Goal: Transaction & Acquisition: Purchase product/service

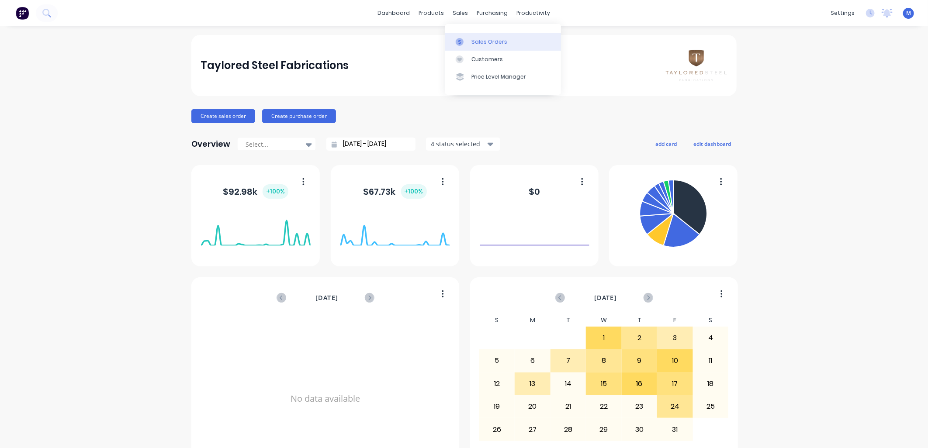
click at [473, 40] on div "Sales Orders" at bounding box center [490, 42] width 36 height 8
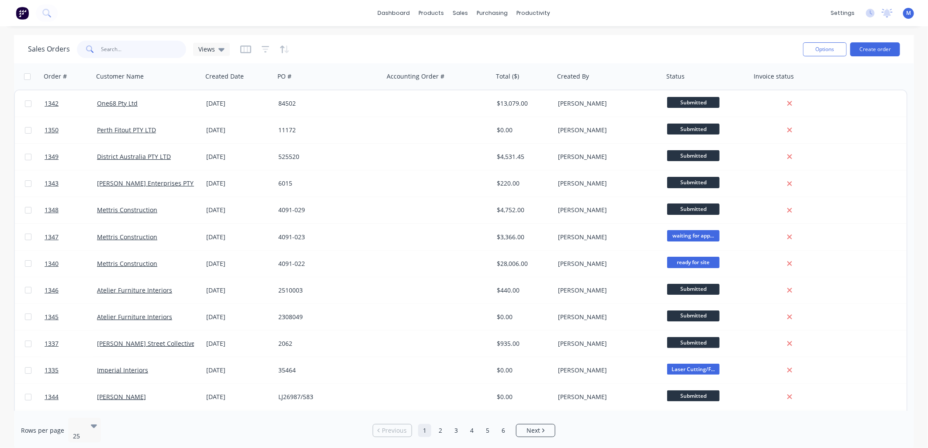
click at [119, 53] on input "text" at bounding box center [143, 49] width 85 height 17
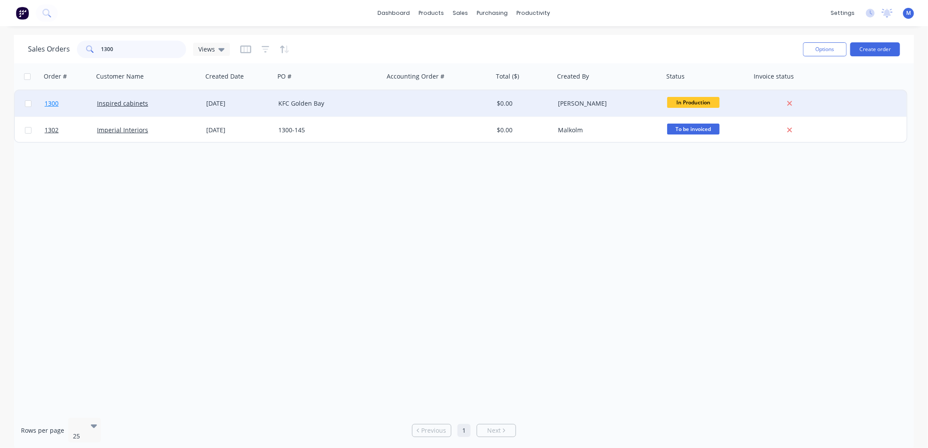
type input "1300"
click at [52, 103] on span "1300" at bounding box center [52, 103] width 14 height 9
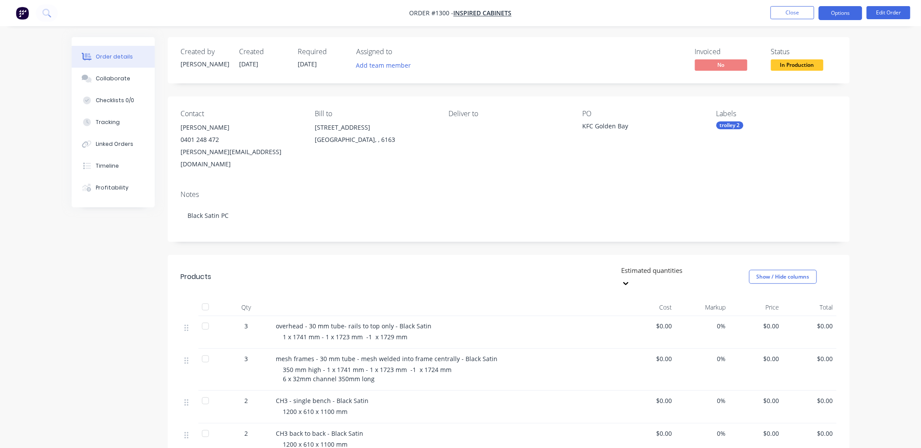
click at [851, 15] on button "Options" at bounding box center [841, 13] width 44 height 14
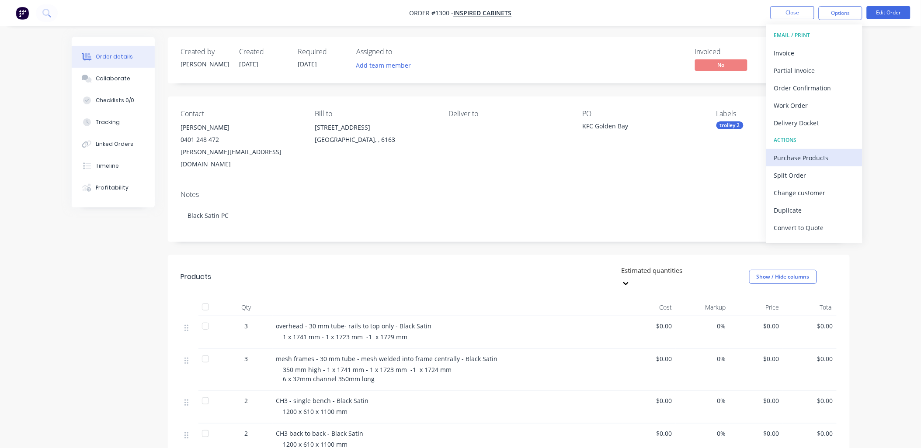
click at [807, 157] on div "Purchase Products" at bounding box center [814, 158] width 80 height 13
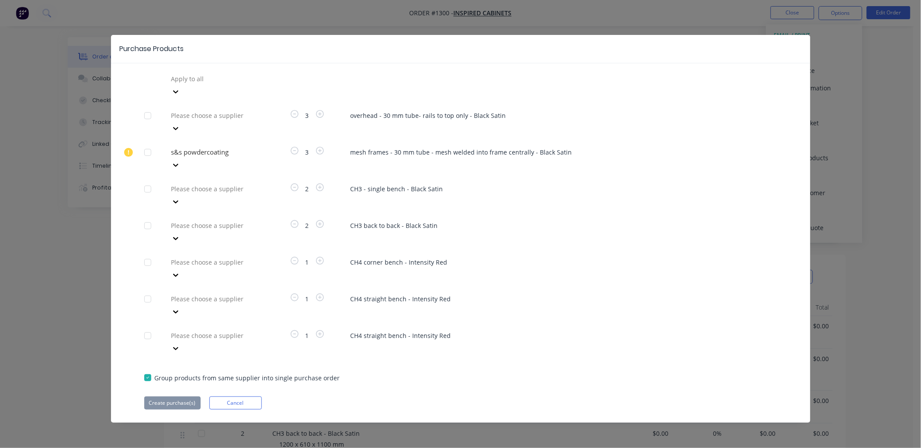
click at [148, 107] on div at bounding box center [147, 115] width 17 height 17
click at [146, 181] on div at bounding box center [147, 189] width 17 height 17
click at [149, 217] on div at bounding box center [147, 225] width 17 height 17
click at [148, 254] on div at bounding box center [147, 262] width 17 height 17
click at [145, 291] on div at bounding box center [147, 299] width 17 height 17
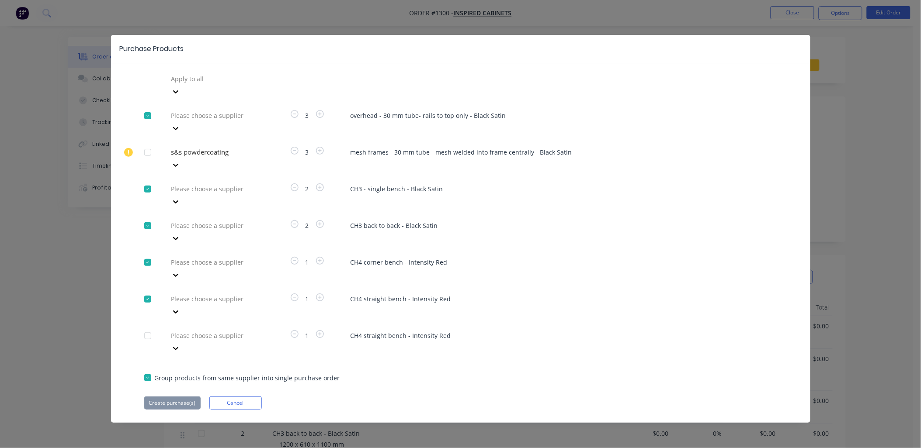
click at [147, 327] on div at bounding box center [147, 335] width 17 height 17
click at [180, 124] on icon at bounding box center [175, 128] width 9 height 9
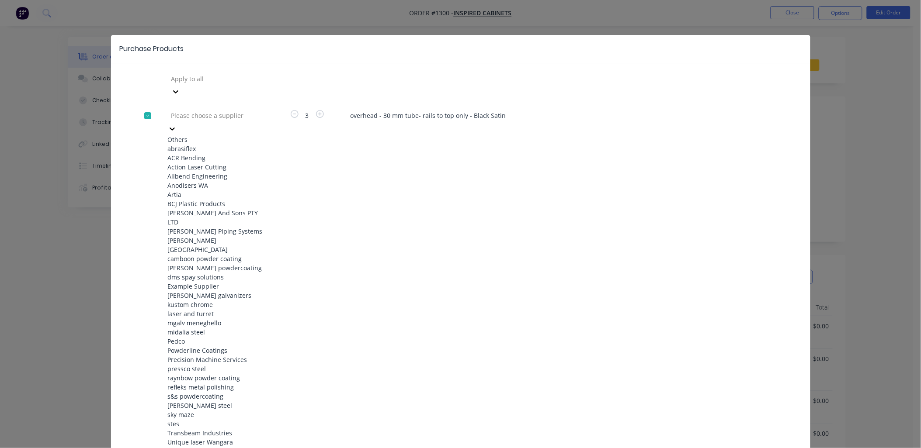
scroll to position [291, 0]
click at [220, 374] on div "raynbow powder coating" at bounding box center [216, 378] width 96 height 9
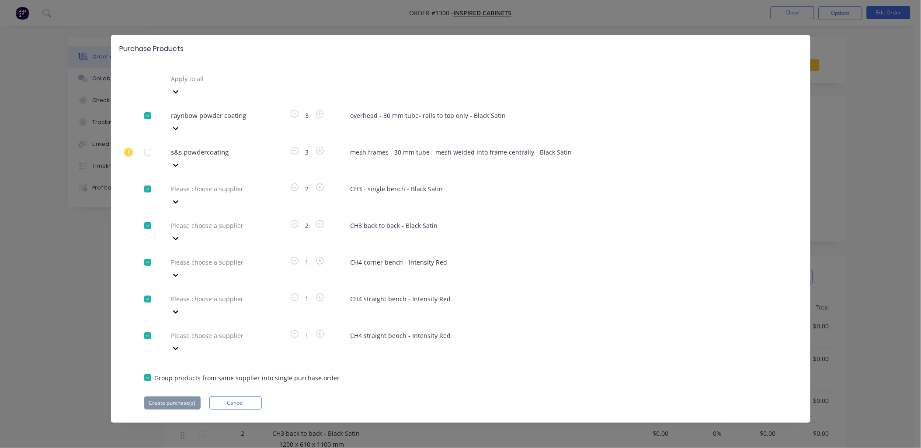
click at [243, 80] on div at bounding box center [233, 78] width 126 height 11
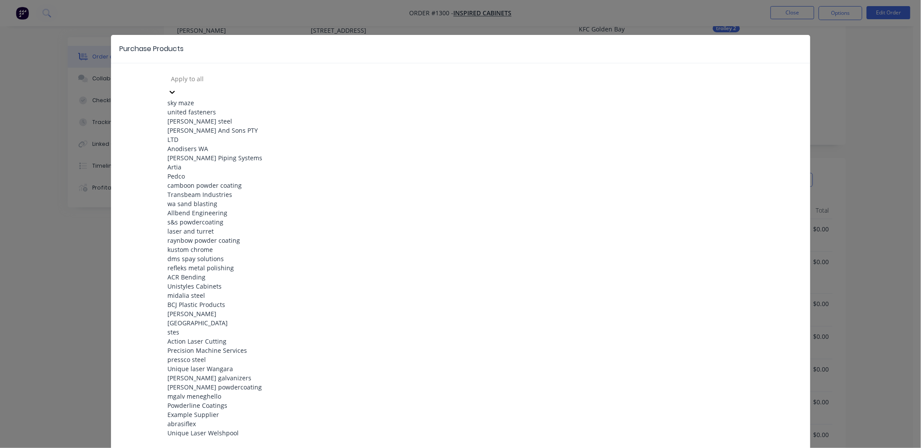
scroll to position [146, 0]
click at [203, 236] on div "raynbow powder coating" at bounding box center [216, 240] width 96 height 9
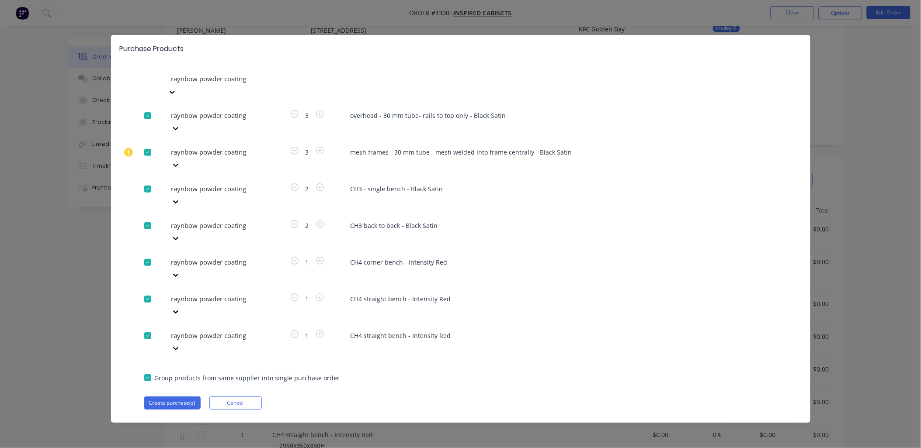
click at [149, 144] on div at bounding box center [147, 152] width 17 height 17
click at [185, 397] on button "Create purchase(s)" at bounding box center [172, 403] width 56 height 13
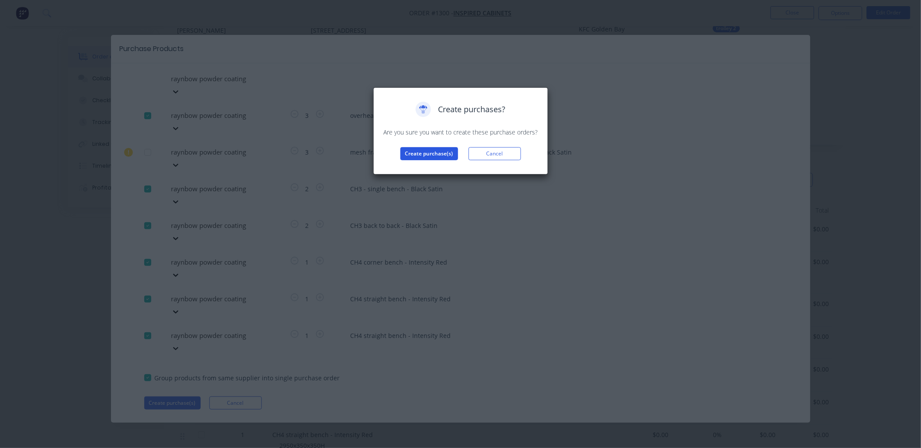
click at [429, 156] on button "Create purchase(s)" at bounding box center [429, 153] width 58 height 13
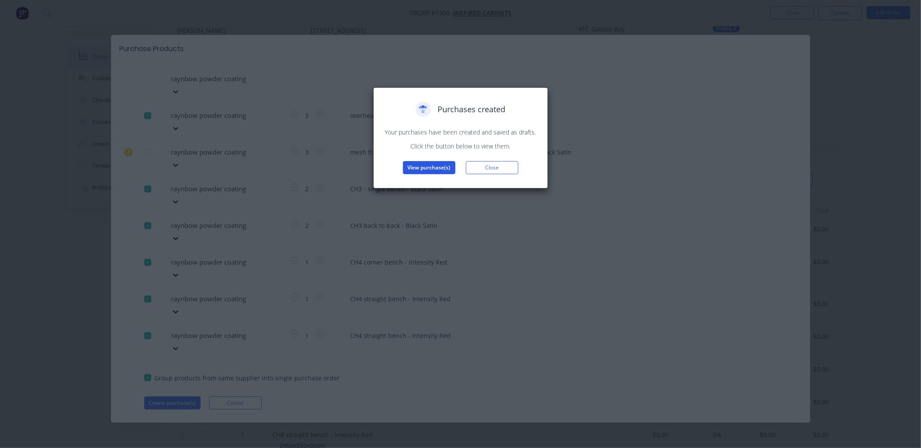
click at [443, 165] on button "View purchase(s)" at bounding box center [429, 167] width 52 height 13
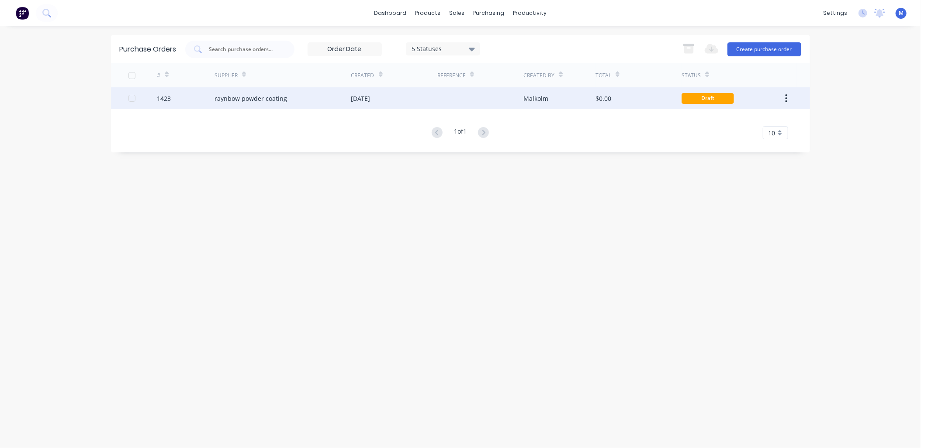
click at [539, 101] on div "Malkolm" at bounding box center [536, 98] width 25 height 9
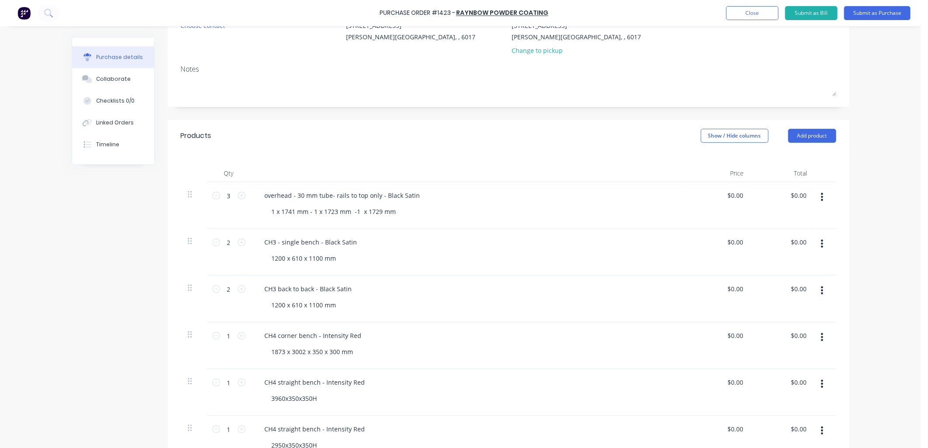
scroll to position [146, 0]
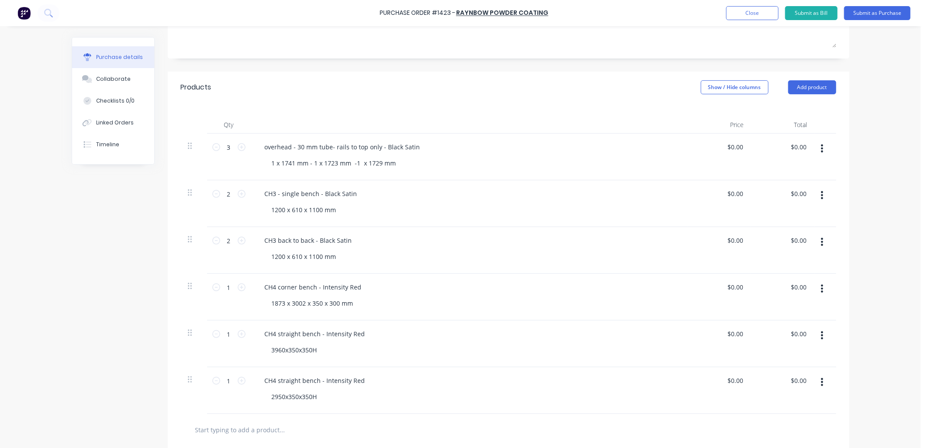
click at [821, 289] on icon "button" at bounding box center [822, 289] width 2 height 10
click at [792, 362] on button "Delete" at bounding box center [796, 364] width 74 height 17
click at [816, 291] on button "button" at bounding box center [822, 289] width 21 height 16
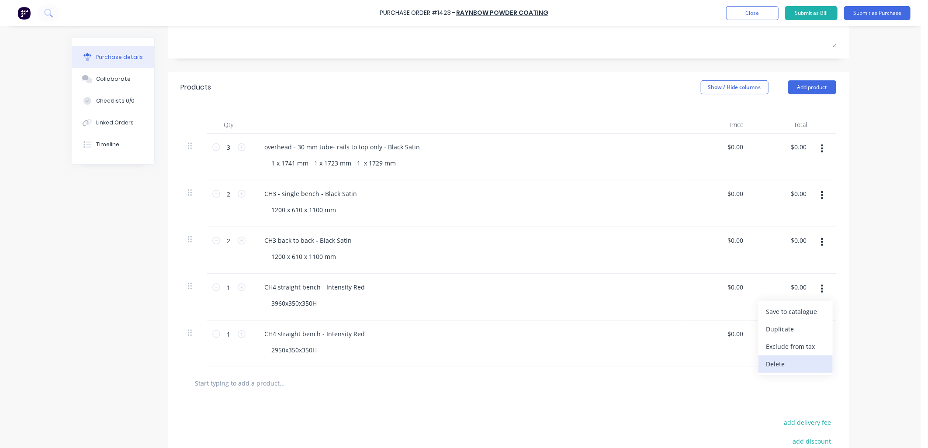
click at [768, 361] on button "Delete" at bounding box center [796, 364] width 74 height 17
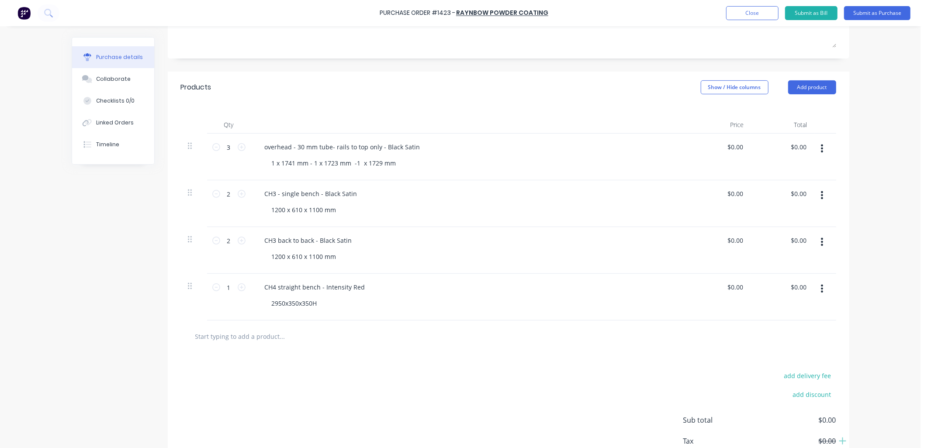
click at [821, 287] on icon "button" at bounding box center [822, 289] width 2 height 10
click at [772, 363] on button "Delete" at bounding box center [796, 364] width 74 height 17
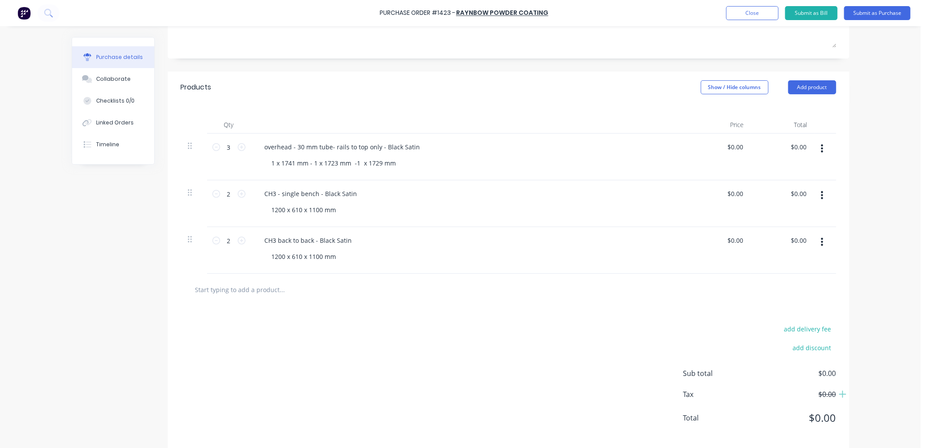
scroll to position [0, 0]
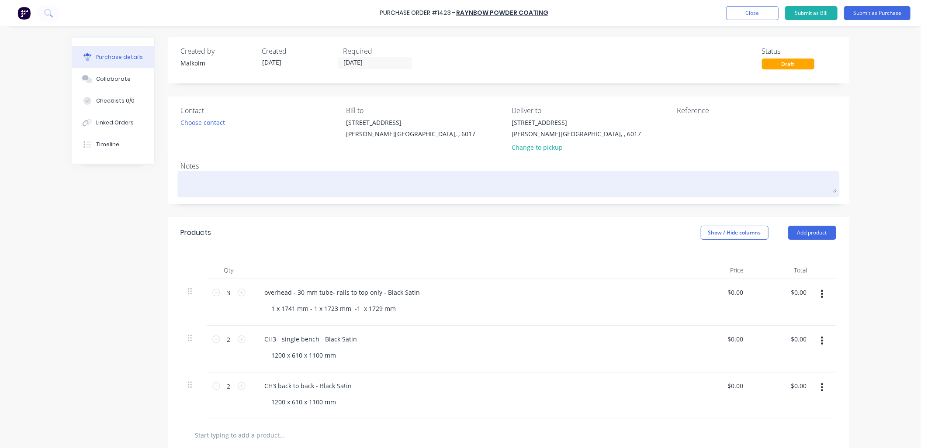
click at [237, 179] on textarea at bounding box center [509, 184] width 656 height 20
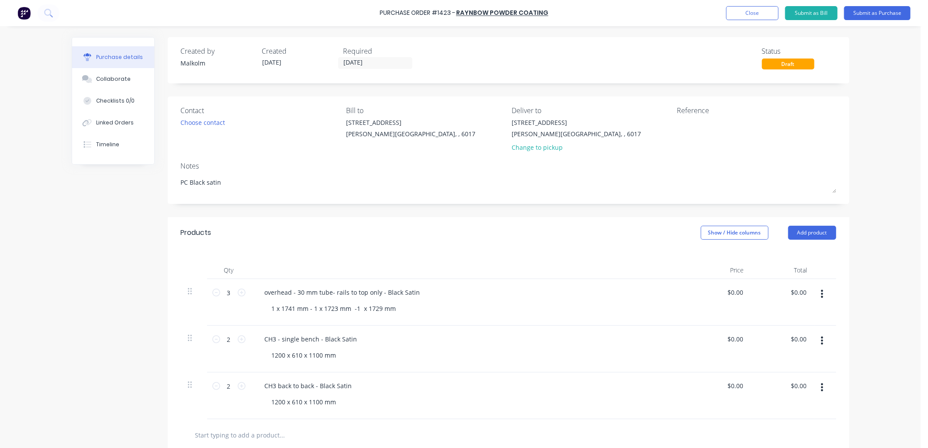
type textarea "PC Black satin"
drag, startPoint x: 401, startPoint y: 293, endPoint x: 407, endPoint y: 294, distance: 6.6
click at [401, 293] on div "overhead - 30 mm tube- rails to top only - Black Satin" at bounding box center [343, 292] width 170 height 13
click at [414, 295] on div "overhead - 30 mm tube- rails to top only - Black Satin" at bounding box center [343, 292] width 170 height 13
click at [440, 312] on div "1 x 1741 mm - 1 x 1723 mm -1 x 1729 mm" at bounding box center [473, 308] width 416 height 13
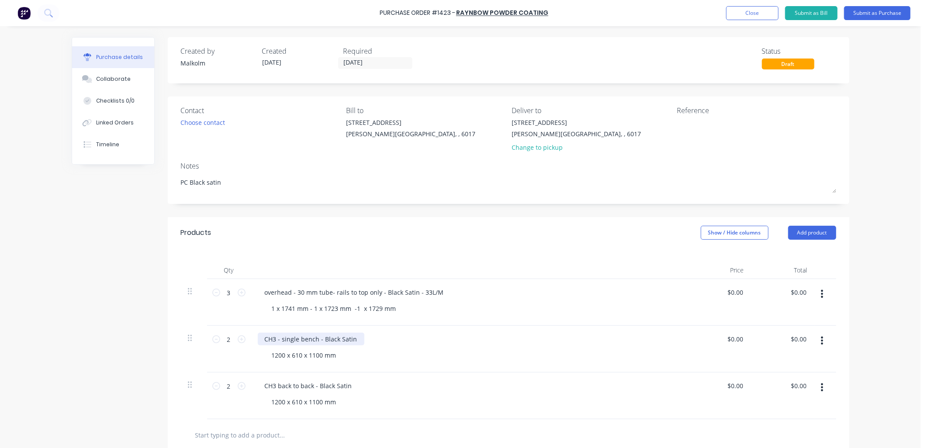
click at [339, 341] on div "CH3 - single bench - Black Satin" at bounding box center [311, 339] width 107 height 13
click at [351, 340] on div "CH3 - single bench - Black Satin" at bounding box center [311, 339] width 107 height 13
click at [406, 368] on div "CH3 - single bench - Black Satin - 25L/M 1200 x 610 x 1100 mm" at bounding box center [469, 349] width 437 height 47
click at [318, 386] on div "CH3 back to back - Black Satin" at bounding box center [308, 386] width 101 height 13
click at [347, 387] on div "CH3 back to back - Black Satin" at bounding box center [308, 386] width 101 height 13
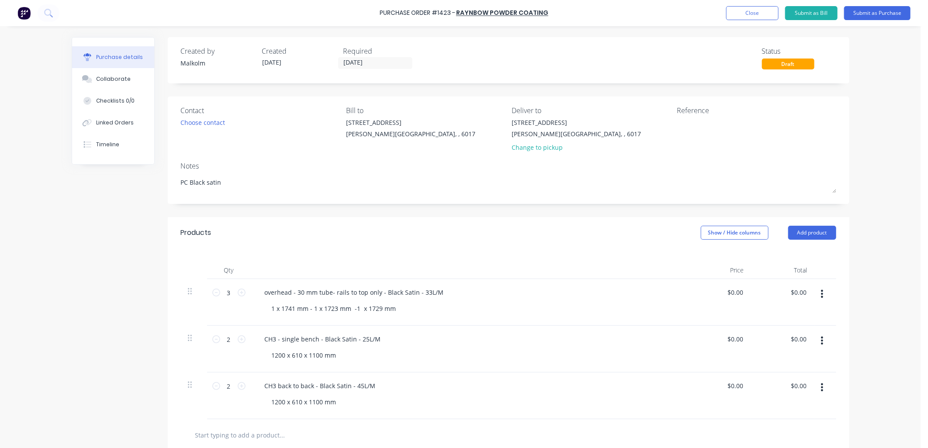
click at [405, 395] on div "CH3 back to back - Black Satin - 45L/M 1200 x 610 x 1100 mm" at bounding box center [469, 396] width 437 height 47
click at [689, 122] on textarea at bounding box center [732, 128] width 109 height 20
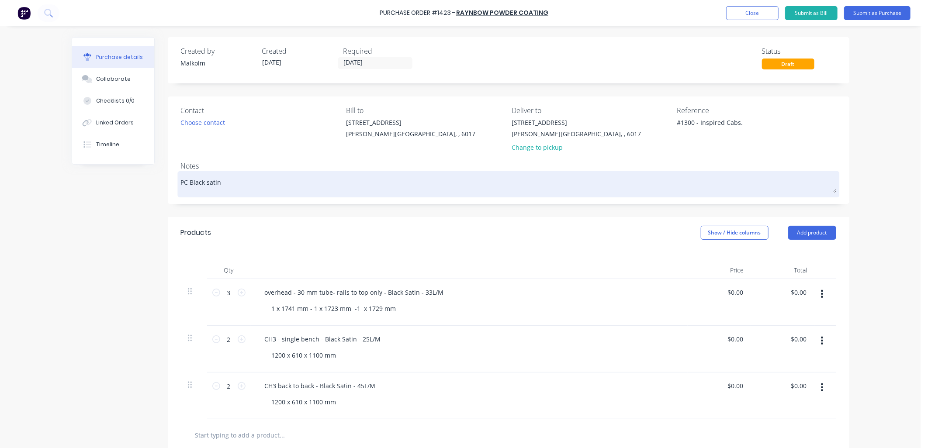
type textarea "#1300 - Inspired Cabs."
click at [717, 174] on textarea "PC Black satin" at bounding box center [509, 184] width 656 height 20
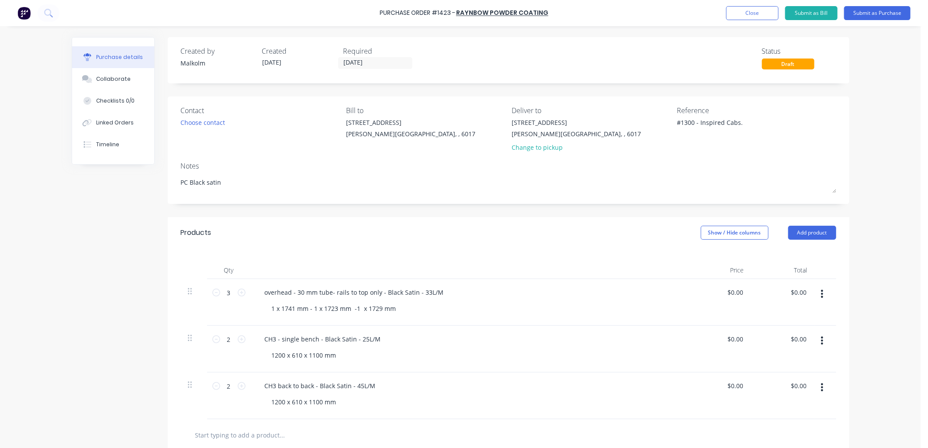
click at [737, 165] on div "Notes" at bounding box center [509, 166] width 656 height 10
click at [866, 12] on button "Submit as Purchase" at bounding box center [877, 13] width 66 height 14
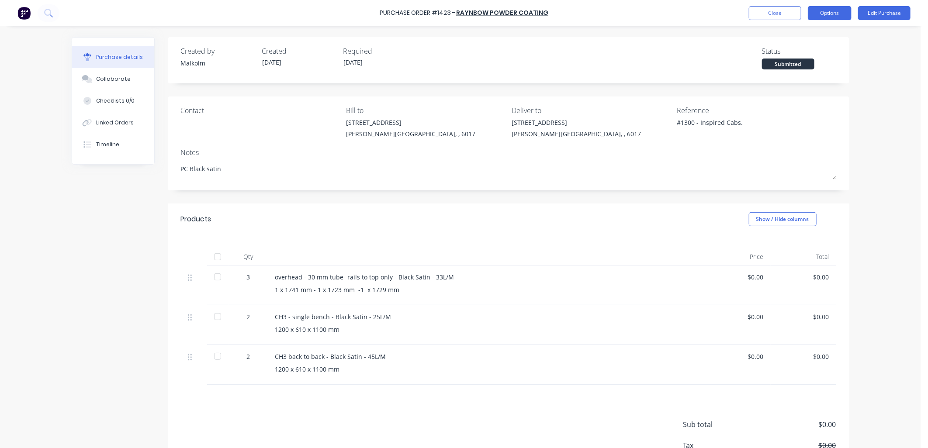
click at [833, 13] on button "Options" at bounding box center [830, 13] width 44 height 14
click at [813, 29] on div "Print / Email" at bounding box center [810, 35] width 67 height 13
click at [806, 66] on div "Without pricing" at bounding box center [810, 70] width 67 height 13
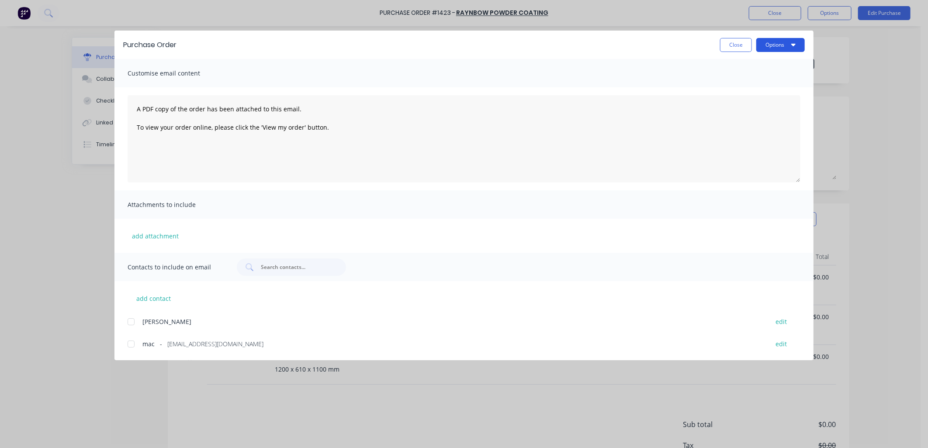
click at [787, 46] on button "Options" at bounding box center [781, 45] width 49 height 14
click at [748, 69] on div "Preview" at bounding box center [763, 67] width 67 height 13
click at [742, 43] on button "Close" at bounding box center [736, 45] width 32 height 14
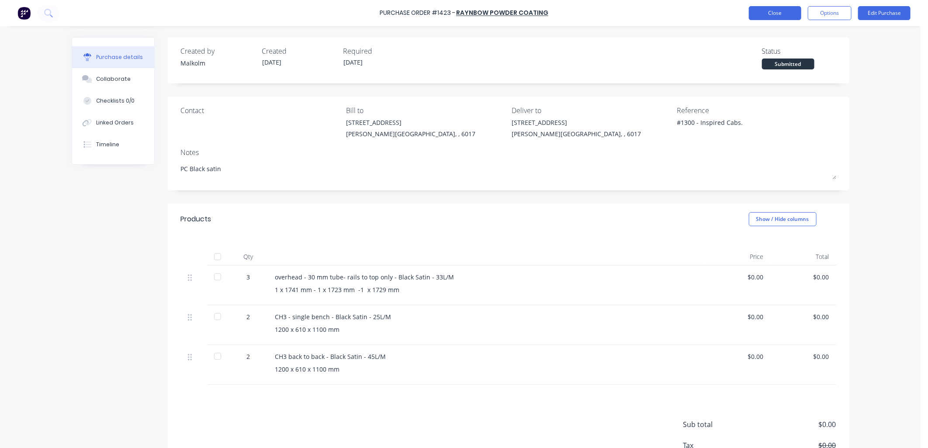
click at [772, 14] on button "Close" at bounding box center [775, 13] width 52 height 14
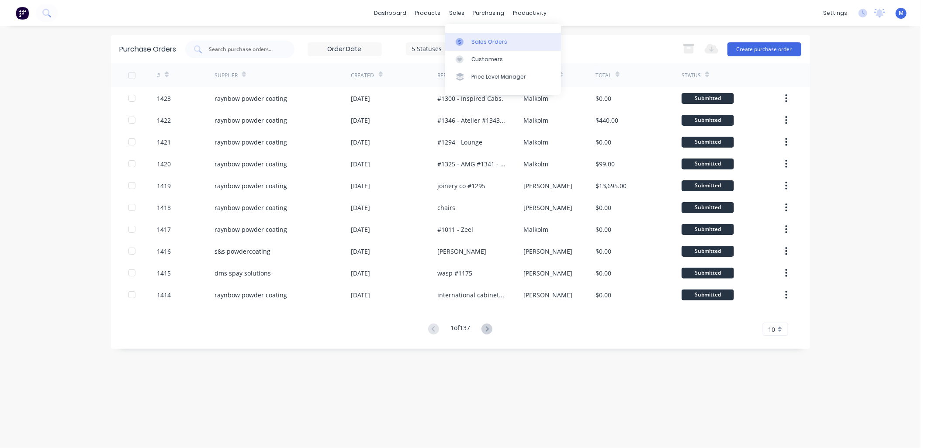
click at [472, 44] on div "Sales Orders" at bounding box center [490, 42] width 36 height 8
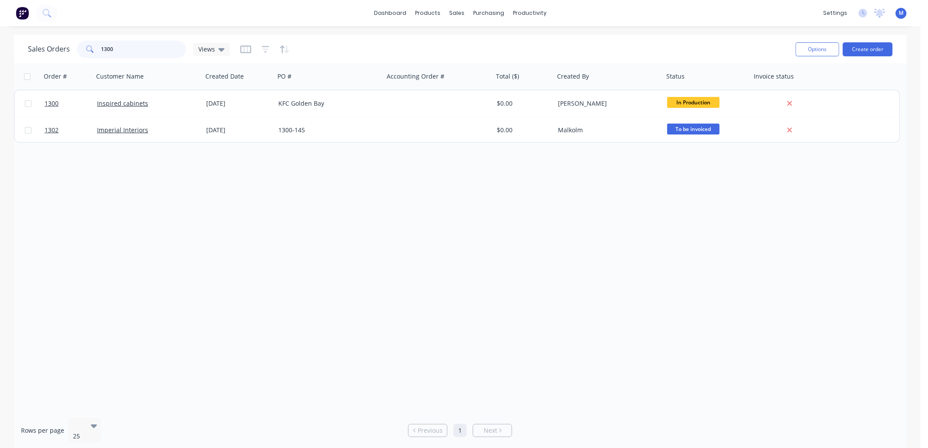
click at [118, 47] on input "1300" at bounding box center [143, 49] width 85 height 17
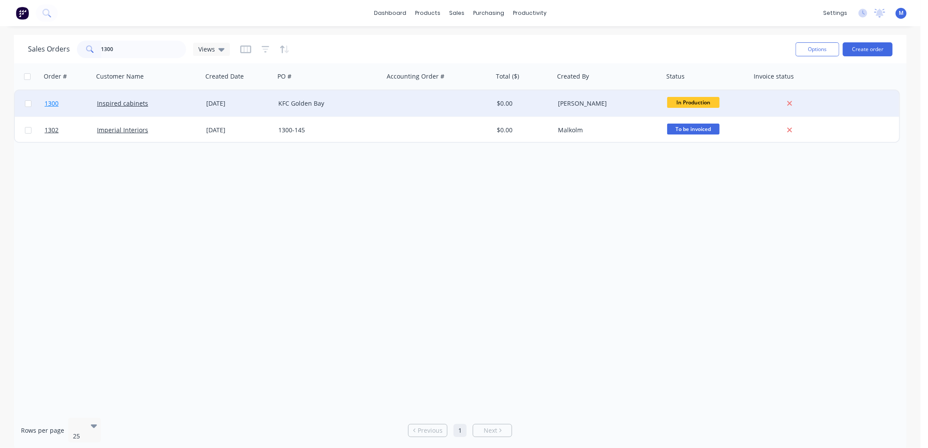
click at [54, 103] on span "1300" at bounding box center [52, 103] width 14 height 9
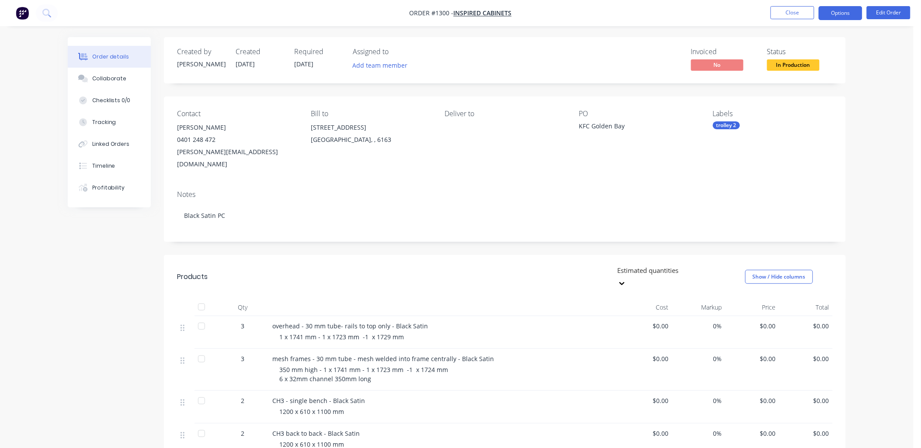
click at [841, 15] on button "Options" at bounding box center [841, 13] width 44 height 14
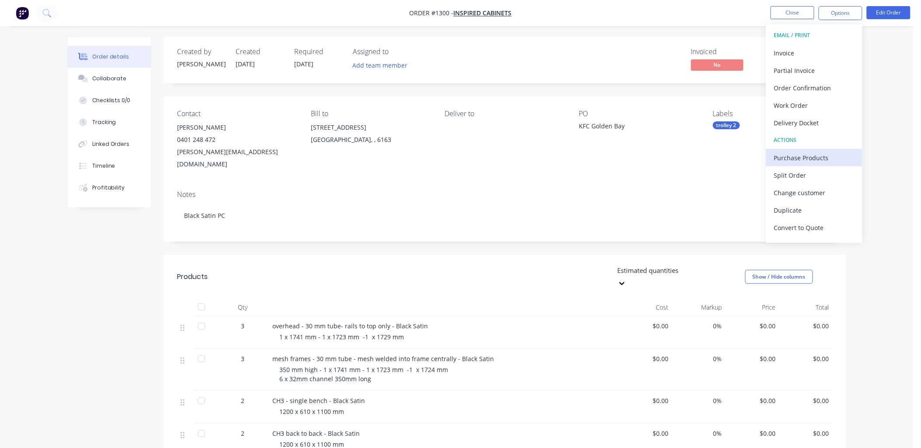
click at [823, 156] on div "Purchase Products" at bounding box center [814, 158] width 80 height 13
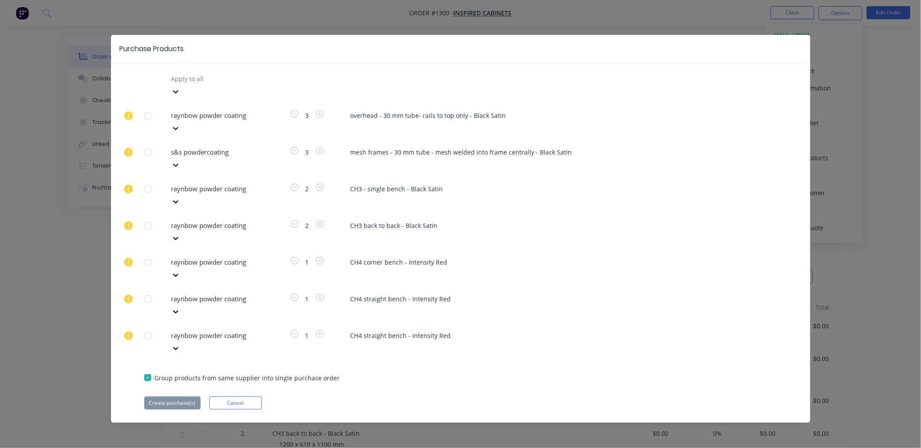
click at [147, 254] on div at bounding box center [147, 262] width 17 height 17
click at [146, 291] on div at bounding box center [147, 299] width 17 height 17
drag, startPoint x: 147, startPoint y: 242, endPoint x: 148, endPoint y: 251, distance: 8.8
click at [147, 327] on div at bounding box center [147, 335] width 17 height 17
click at [175, 397] on button "Create purchase(s)" at bounding box center [172, 403] width 56 height 13
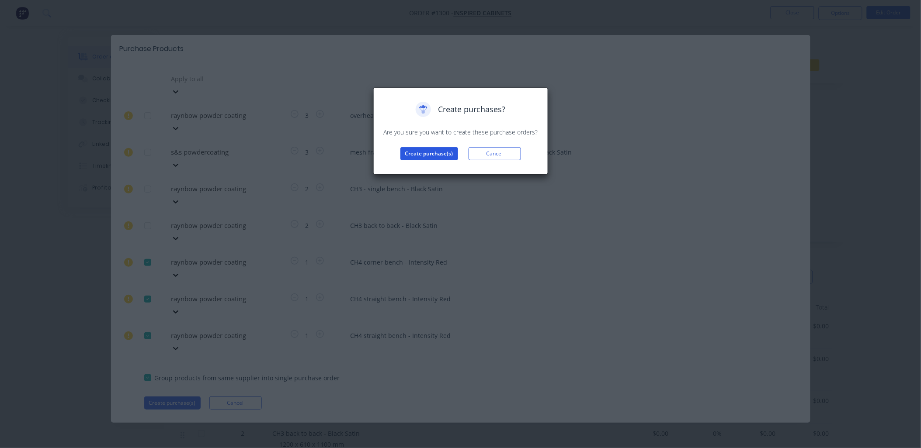
click at [424, 155] on button "Create purchase(s)" at bounding box center [429, 153] width 58 height 13
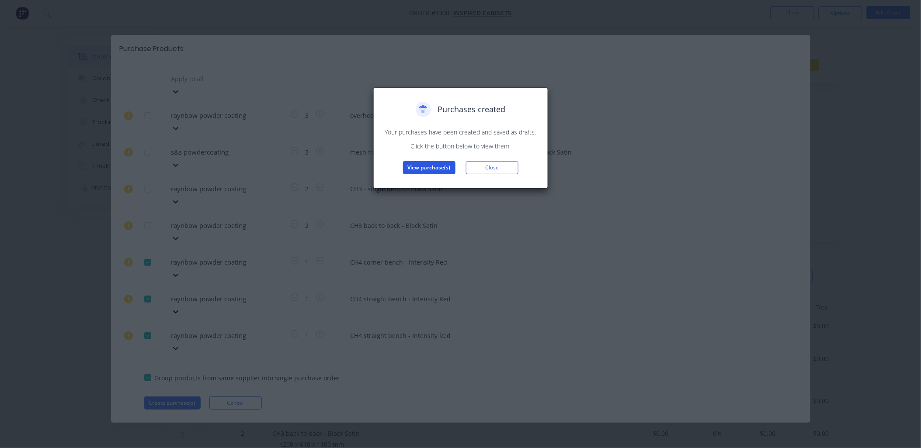
click at [445, 167] on button "View purchase(s)" at bounding box center [429, 167] width 52 height 13
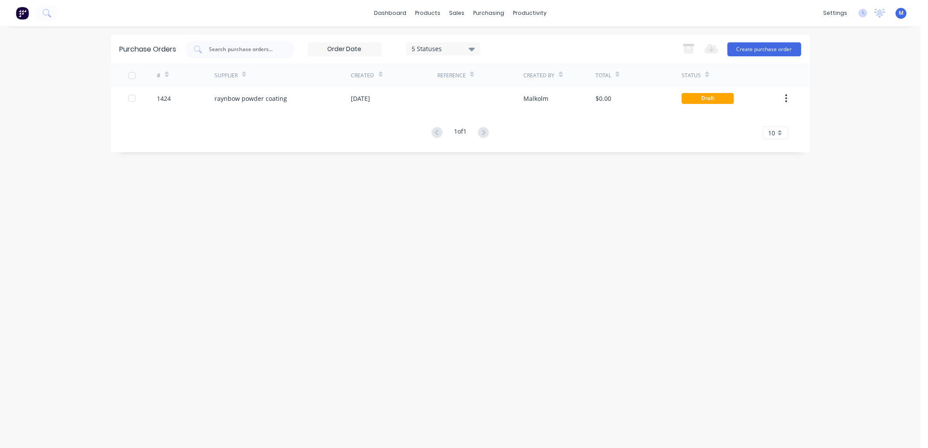
click at [284, 86] on div "Supplier" at bounding box center [283, 75] width 137 height 24
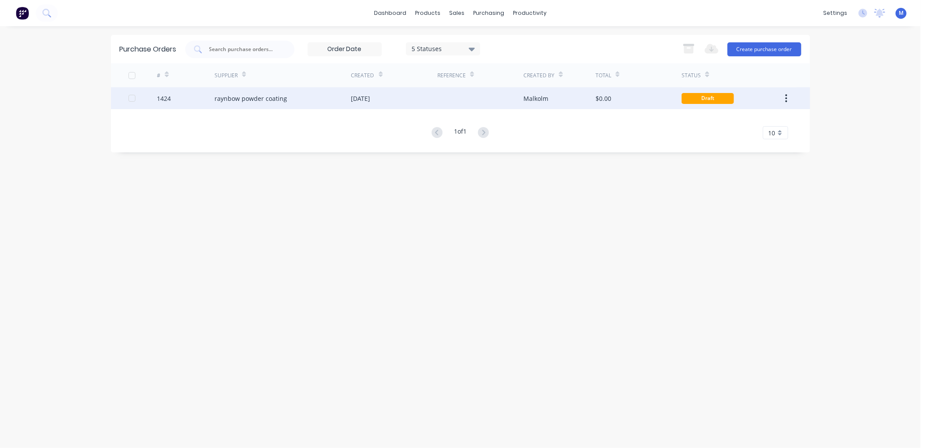
click at [282, 94] on div "raynbow powder coating" at bounding box center [251, 98] width 73 height 9
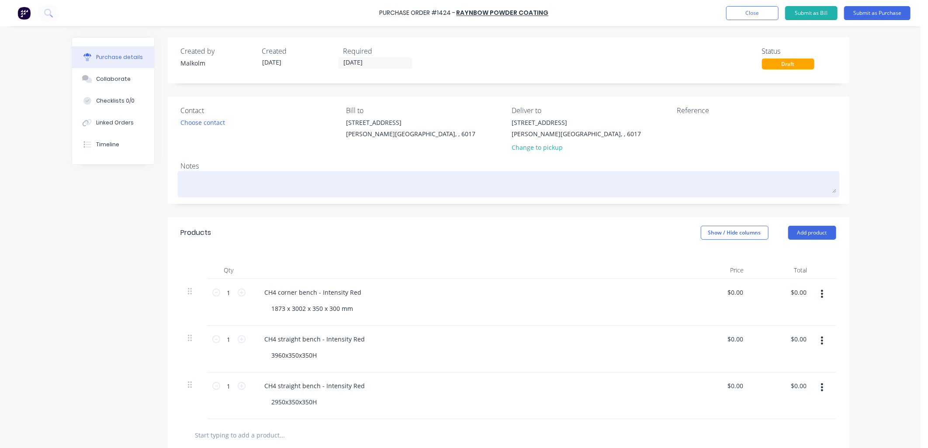
click at [219, 178] on textarea at bounding box center [509, 184] width 656 height 20
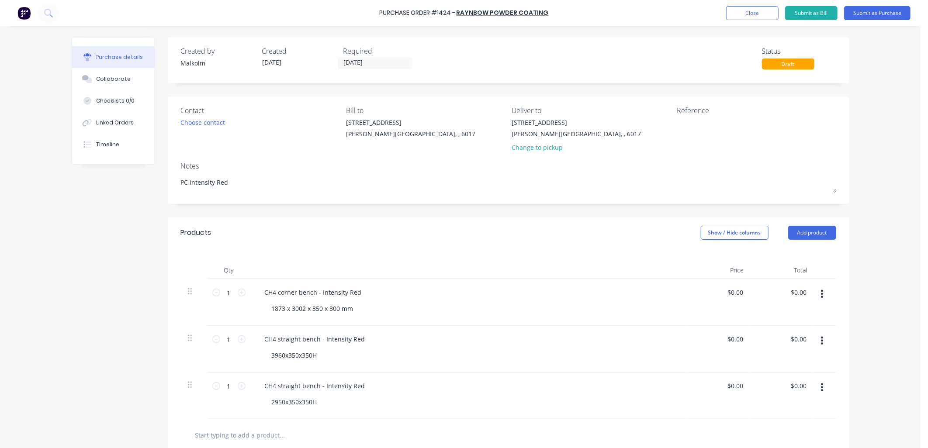
type textarea "PC Intensity Red"
click at [357, 293] on div "CH4 corner bench - Intensity Red" at bounding box center [313, 292] width 111 height 13
drag, startPoint x: 355, startPoint y: 294, endPoint x: 317, endPoint y: 295, distance: 37.6
click at [317, 293] on div "CH4 corner bench - Intensity Red" at bounding box center [313, 292] width 111 height 13
click at [350, 295] on div "CH4 corner bench - 2 frames -" at bounding box center [309, 292] width 102 height 13
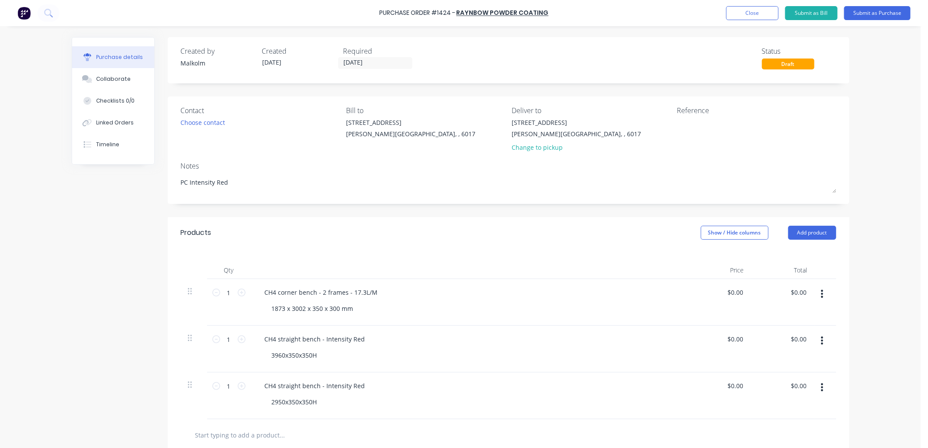
click at [372, 320] on div "CH4 corner bench - 2 frames - 17.3L/M 1873 x 3002 x 350 x 300 mm" at bounding box center [469, 302] width 437 height 47
click at [337, 343] on div "CH4 straight bench - Intensity Red" at bounding box center [315, 339] width 115 height 13
drag, startPoint x: 320, startPoint y: 338, endPoint x: 383, endPoint y: 341, distance: 63.5
click at [383, 341] on div "CH4 straight bench - Intensity Red" at bounding box center [469, 339] width 423 height 13
click at [321, 340] on div "CH4 straight bench - Intensity Red" at bounding box center [315, 339] width 115 height 13
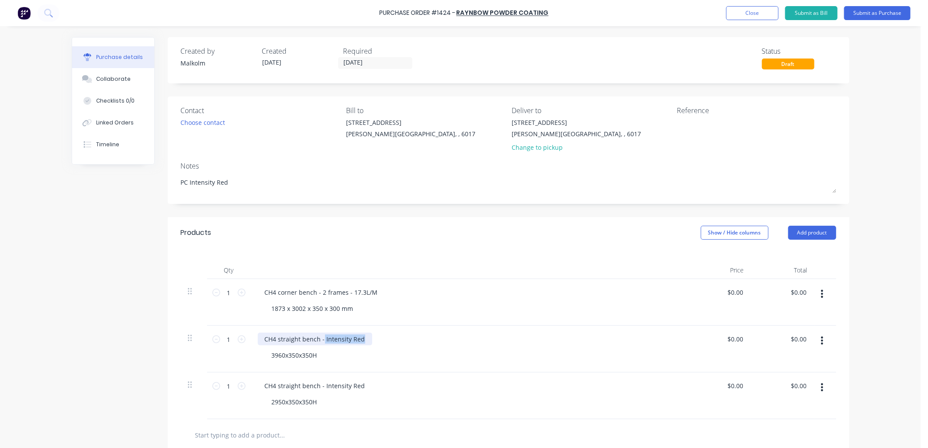
drag, startPoint x: 320, startPoint y: 341, endPoint x: 367, endPoint y: 341, distance: 47.2
click at [365, 341] on div "CH4 straight bench - Intensity Red" at bounding box center [469, 339] width 423 height 13
click at [410, 368] on div "CH4 straight bench - 2 frames - 13.7L/M 3960x350x350H" at bounding box center [469, 349] width 437 height 47
drag, startPoint x: 320, startPoint y: 386, endPoint x: 378, endPoint y: 386, distance: 58.1
click at [378, 386] on div "CH4 straight bench - Intensity Red" at bounding box center [469, 386] width 423 height 13
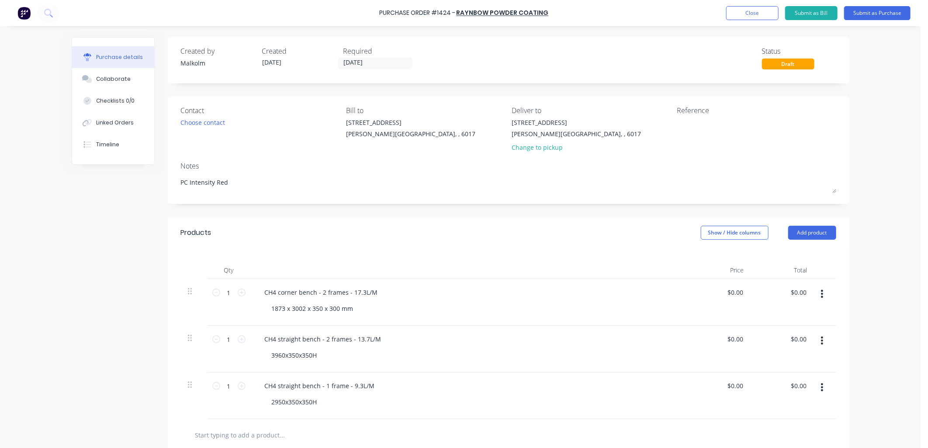
click at [381, 385] on div "CH4 straight bench - 1 frame - 9.3L/M" at bounding box center [469, 386] width 423 height 13
click at [692, 123] on textarea at bounding box center [732, 128] width 109 height 20
type textarea "#1300 - Inspired Cabs."
click at [765, 162] on div "Notes" at bounding box center [509, 166] width 656 height 10
drag, startPoint x: 288, startPoint y: 309, endPoint x: 306, endPoint y: 309, distance: 17.9
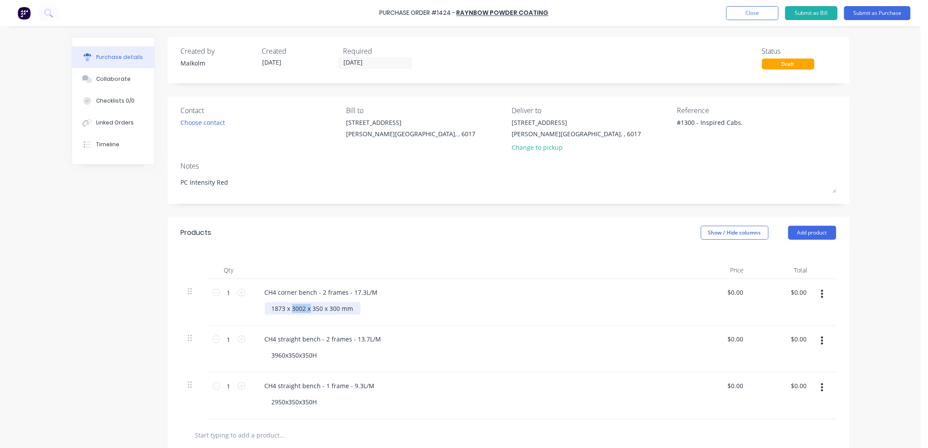
click at [306, 309] on div "1873 x 3002 x 350 x 300 mm" at bounding box center [313, 308] width 96 height 13
click at [309, 310] on div "1873 x 350 x 300 mm" at bounding box center [302, 308] width 75 height 13
click at [330, 309] on div "1873 x 350 x 350 mm" at bounding box center [302, 308] width 75 height 13
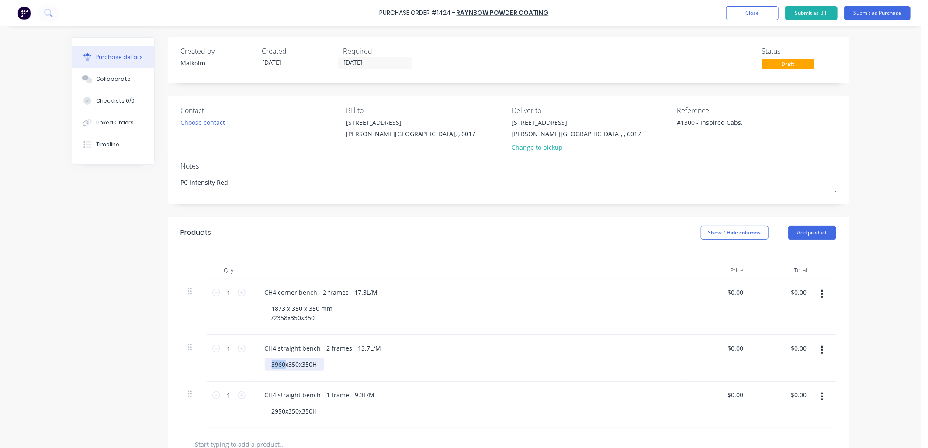
drag, startPoint x: 281, startPoint y: 365, endPoint x: 260, endPoint y: 368, distance: 21.1
click at [260, 368] on div "CH4 straight bench - 2 frames - 13.7L/M 3960x350x350H" at bounding box center [469, 358] width 437 height 47
click at [316, 366] on div "2000x350x350H" at bounding box center [294, 364] width 59 height 13
click at [418, 400] on div "CH4 straight bench - 1 frame - 9.3L/M" at bounding box center [469, 404] width 423 height 13
click at [880, 12] on button "Submit as Purchase" at bounding box center [877, 13] width 66 height 14
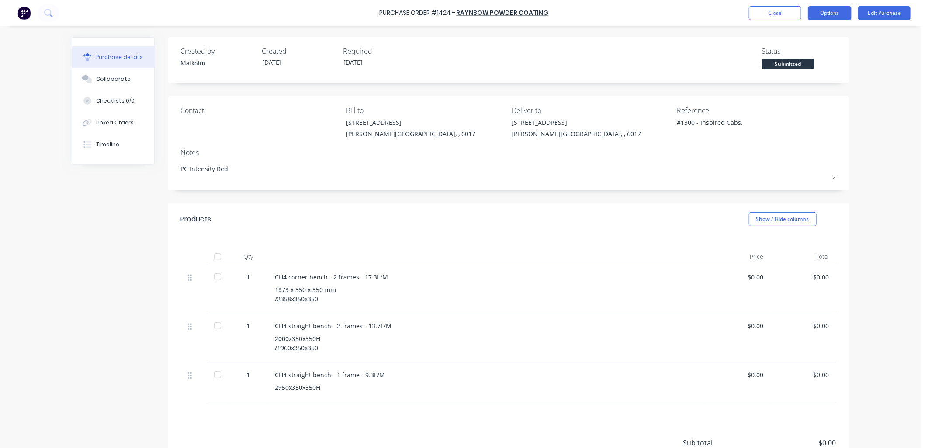
click at [839, 14] on button "Options" at bounding box center [830, 13] width 44 height 14
click at [796, 36] on div "Print / Email" at bounding box center [810, 35] width 67 height 13
click at [804, 73] on div "Without pricing" at bounding box center [810, 70] width 67 height 13
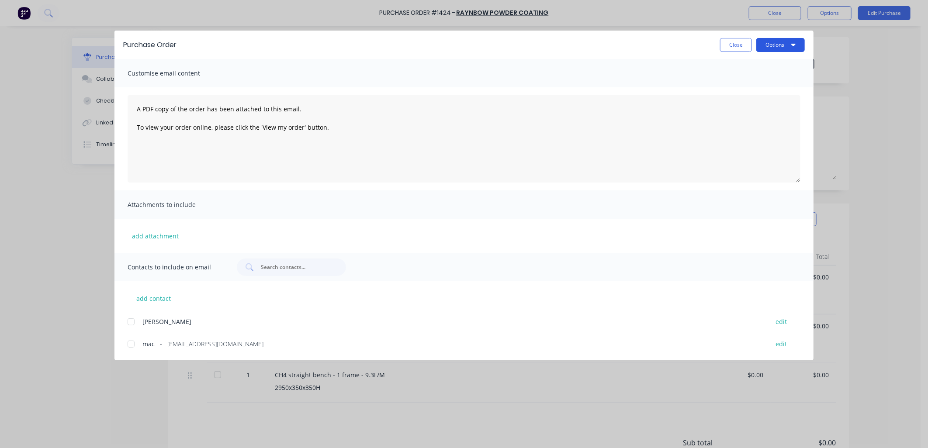
click at [784, 47] on button "Options" at bounding box center [781, 45] width 49 height 14
click at [749, 66] on div "Preview" at bounding box center [763, 67] width 67 height 13
